Goal: Register for event/course

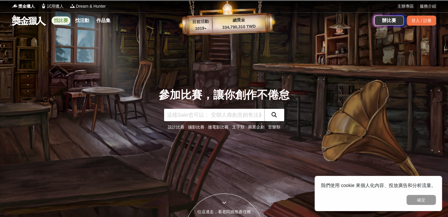
click at [65, 19] on link "找比賽" at bounding box center [61, 20] width 19 height 8
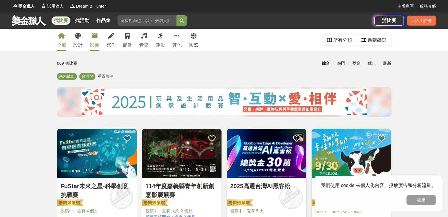
click at [92, 46] on div "影像" at bounding box center [94, 45] width 9 height 7
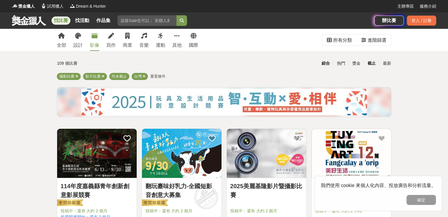
click at [368, 61] on div "截止" at bounding box center [371, 63] width 15 height 10
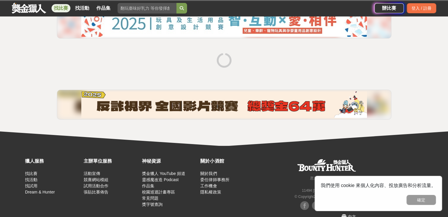
scroll to position [90, 0]
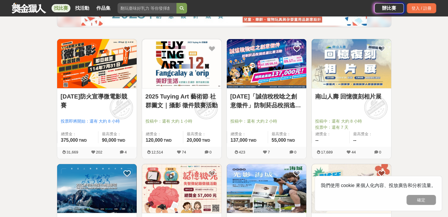
click at [196, 61] on img at bounding box center [182, 63] width 80 height 49
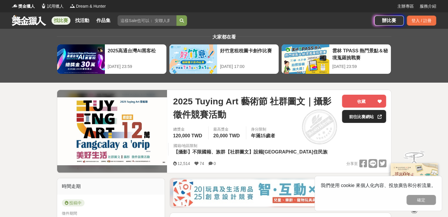
click at [363, 116] on link "前往比賽網站" at bounding box center [364, 116] width 44 height 13
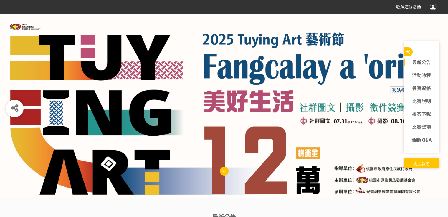
click at [415, 162] on span "馬上報名" at bounding box center [421, 164] width 16 height 5
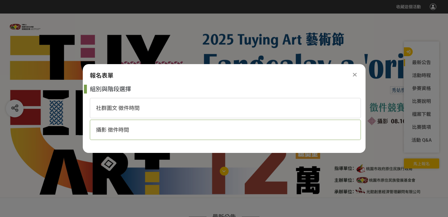
click at [129, 128] on span "攝影 徵件時間" at bounding box center [112, 130] width 33 height 6
select select "185281:185522"
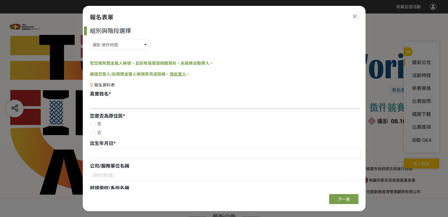
click at [106, 104] on input at bounding box center [225, 104] width 271 height 10
type input "[PERSON_NAME]"
click at [91, 134] on div at bounding box center [93, 133] width 6 height 6
radio input "true"
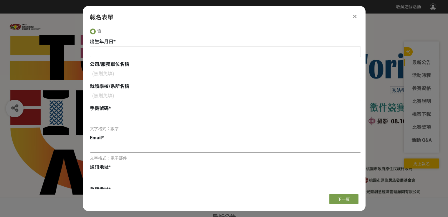
scroll to position [88, 0]
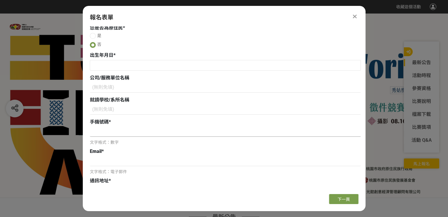
click at [117, 128] on input at bounding box center [225, 132] width 271 height 10
type input "0930326952"
click at [99, 163] on input at bounding box center [225, 161] width 271 height 10
type input "Z"
type input "S"
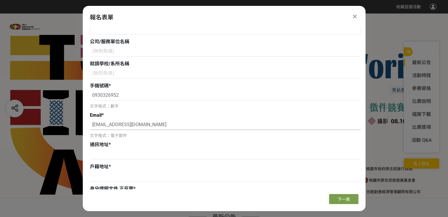
scroll to position [161, 0]
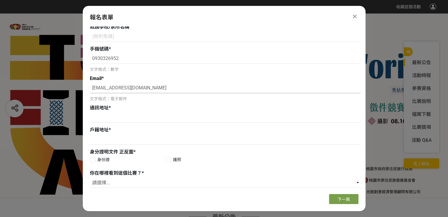
type input "[EMAIL_ADDRESS][DOMAIN_NAME]"
click at [111, 124] on div "報名資料表 真實姓名 * [PERSON_NAME] 您是否為原住民 * 是 否 出生年月日 * 公司/服務單位名稱 就讀學校/系所名稱 手機號碼 * 093…" at bounding box center [225, 55] width 271 height 269
click at [111, 120] on input at bounding box center [225, 118] width 271 height 10
paste input "811[STREET_ADDRESS]"
type input "811[STREET_ADDRESS]"
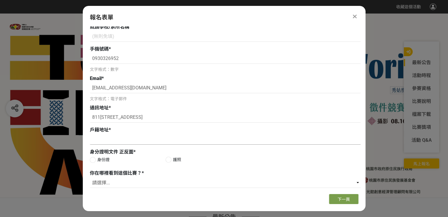
click at [126, 139] on input at bounding box center [225, 140] width 271 height 10
type input "同上"
